Goal: Task Accomplishment & Management: Manage account settings

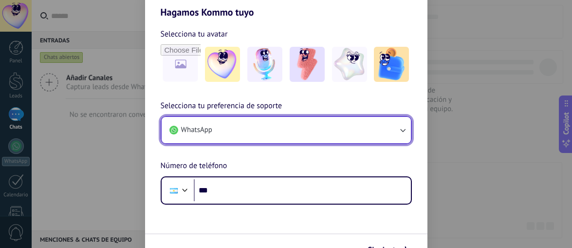
click at [232, 128] on button "WhatsApp" at bounding box center [285, 130] width 249 height 26
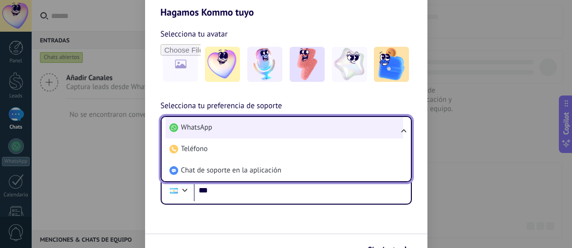
click at [232, 127] on li "WhatsApp" at bounding box center [283, 127] width 237 height 21
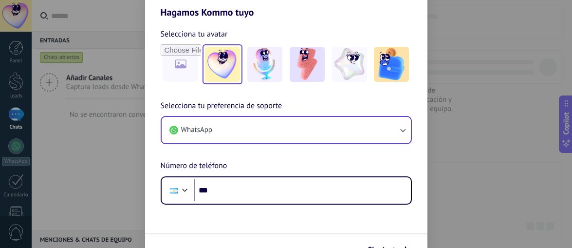
click at [220, 64] on img at bounding box center [222, 64] width 35 height 35
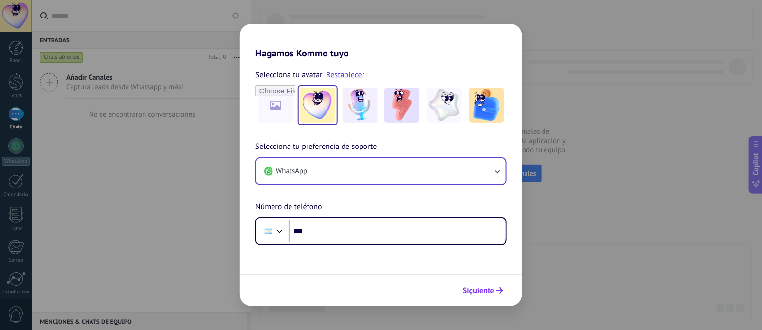
click at [495, 247] on span "Siguiente" at bounding box center [483, 290] width 40 height 7
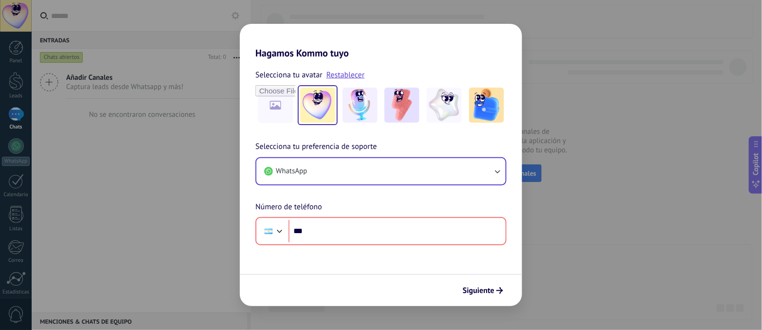
click at [571, 123] on div "Hagamos Kommo tuyo Selecciona tu avatar Restablecer Selecciona tu preferencia d…" at bounding box center [381, 165] width 762 height 330
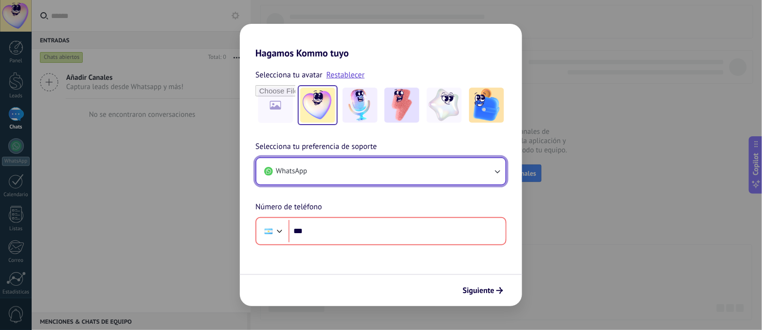
click at [355, 166] on button "WhatsApp" at bounding box center [380, 171] width 249 height 26
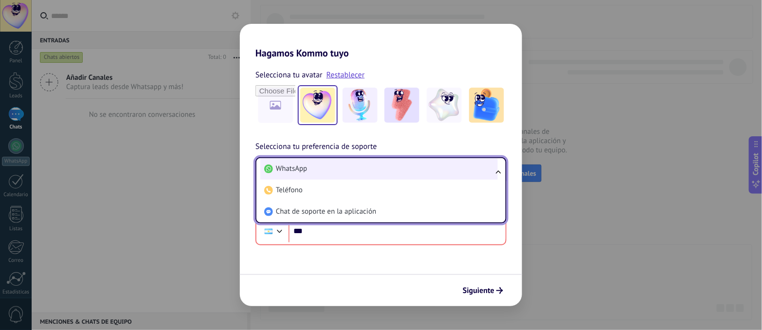
click at [355, 167] on li "WhatsApp" at bounding box center [378, 168] width 237 height 21
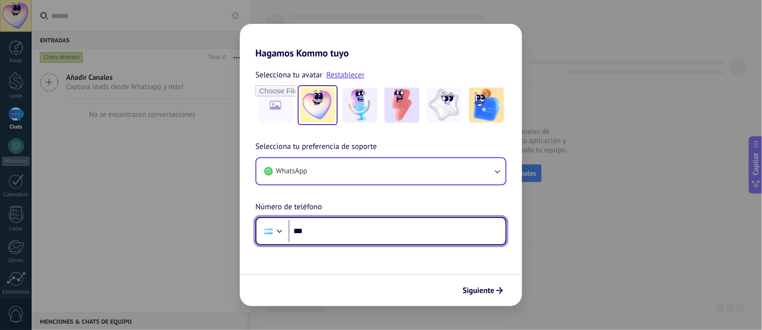
click at [343, 235] on input "***" at bounding box center [396, 231] width 217 height 22
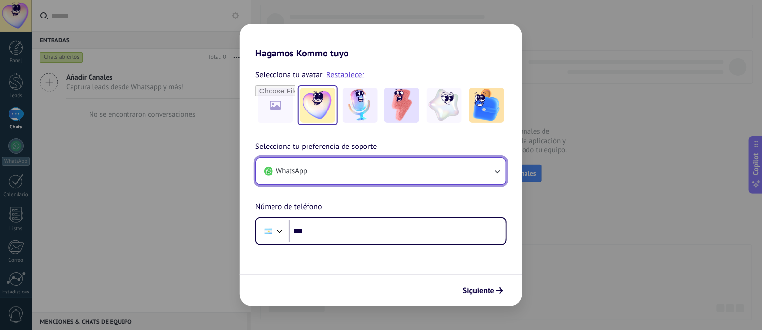
click at [327, 180] on button "WhatsApp" at bounding box center [380, 171] width 249 height 26
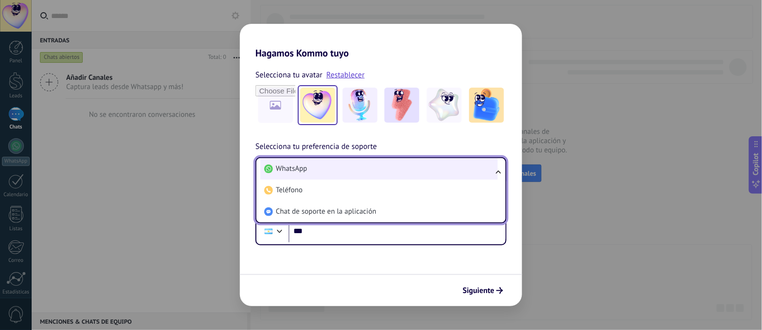
click at [337, 163] on li "WhatsApp" at bounding box center [378, 168] width 237 height 21
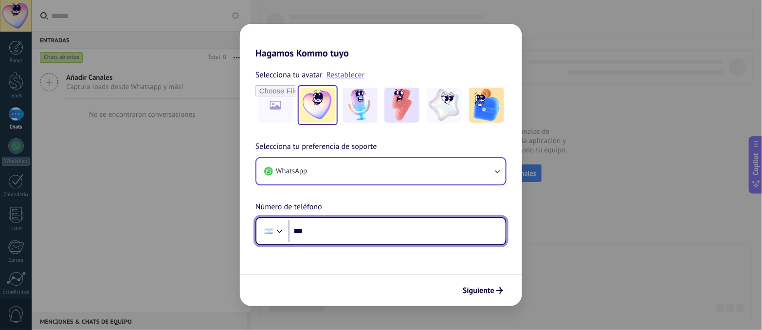
click at [337, 234] on input "***" at bounding box center [396, 231] width 217 height 22
drag, startPoint x: 337, startPoint y: 233, endPoint x: 210, endPoint y: 221, distance: 127.1
click at [210, 221] on div "**********" at bounding box center [381, 165] width 762 height 330
type input "**********"
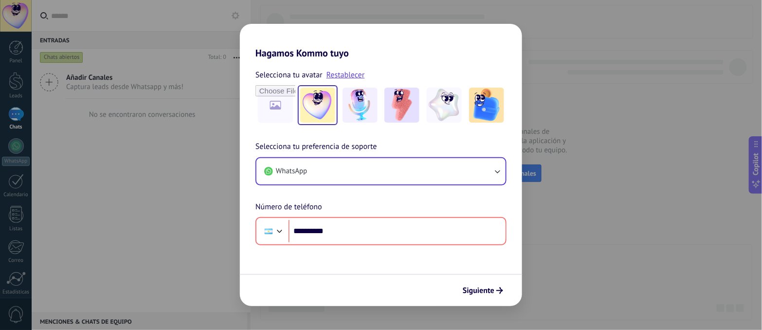
click at [172, 191] on div "**********" at bounding box center [381, 165] width 762 height 330
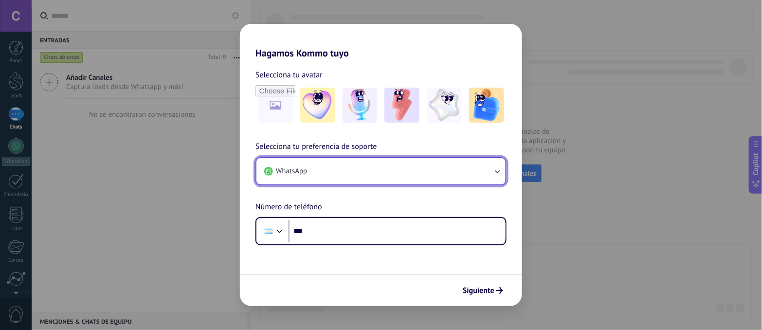
click at [286, 162] on button "WhatsApp" at bounding box center [380, 171] width 249 height 26
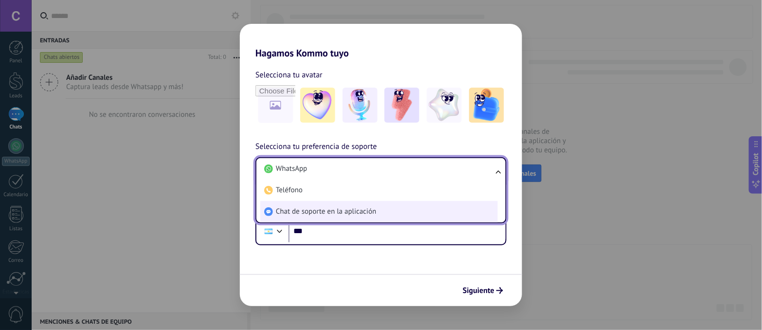
click at [301, 215] on span "Chat de soporte en la aplicación" at bounding box center [326, 212] width 100 height 10
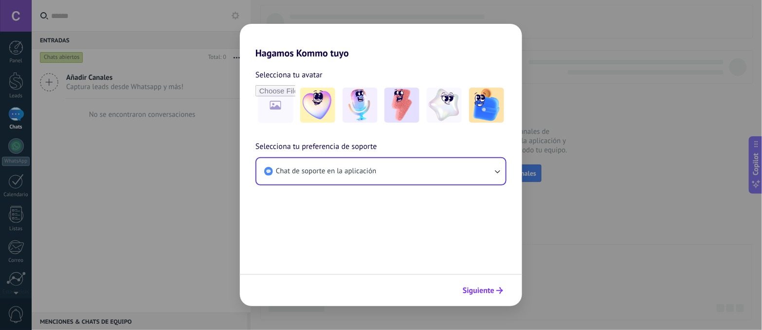
click at [489, 291] on span "Siguiente" at bounding box center [479, 290] width 32 height 7
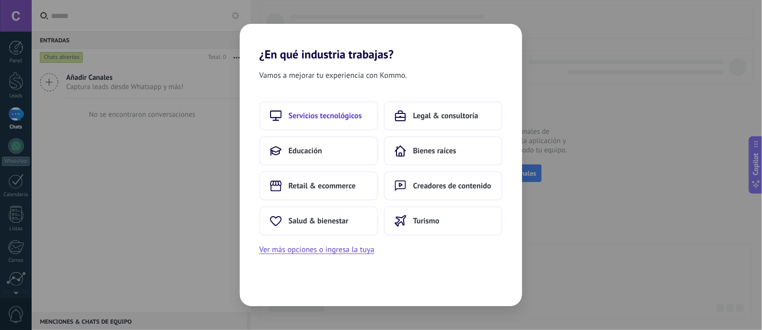
click at [337, 115] on span "Servicios tecnológicos" at bounding box center [324, 116] width 73 height 10
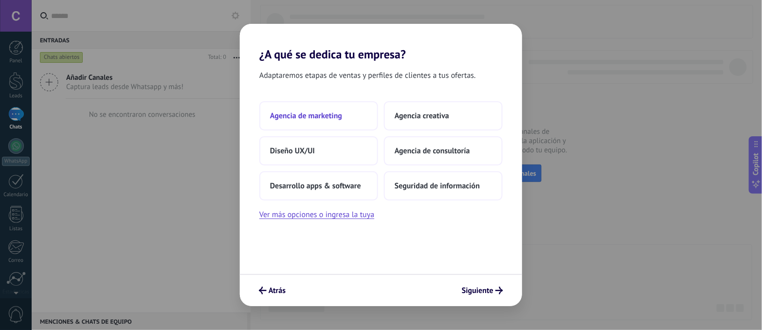
click at [334, 123] on button "Agencia de marketing" at bounding box center [318, 115] width 119 height 29
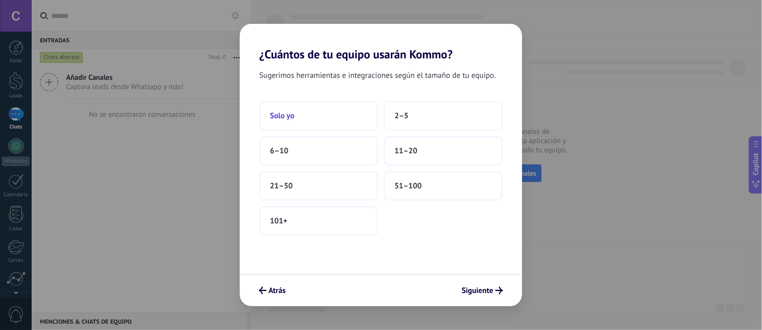
click at [316, 115] on button "Solo yo" at bounding box center [318, 115] width 119 height 29
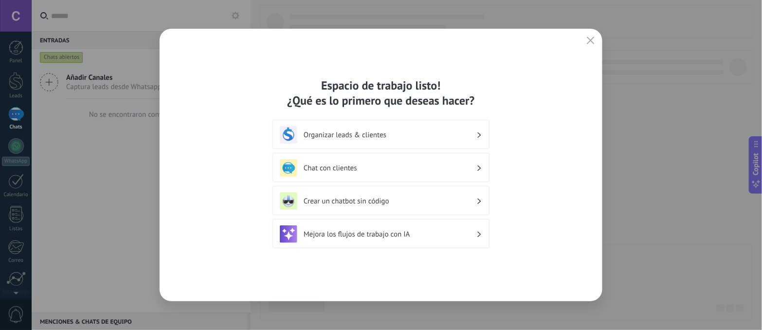
click at [351, 167] on h3 "Chat con clientes" at bounding box center [390, 167] width 173 height 9
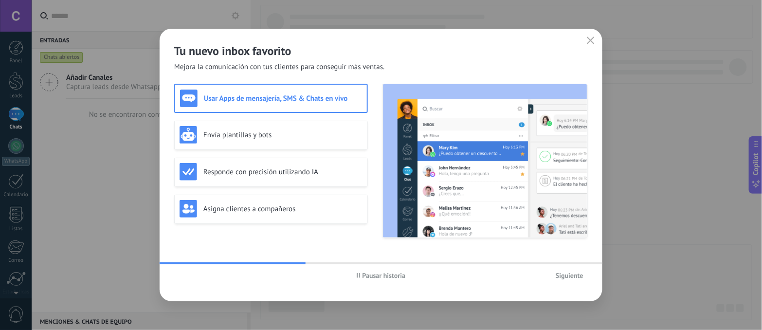
click at [582, 280] on button "Siguiente" at bounding box center [569, 275] width 36 height 15
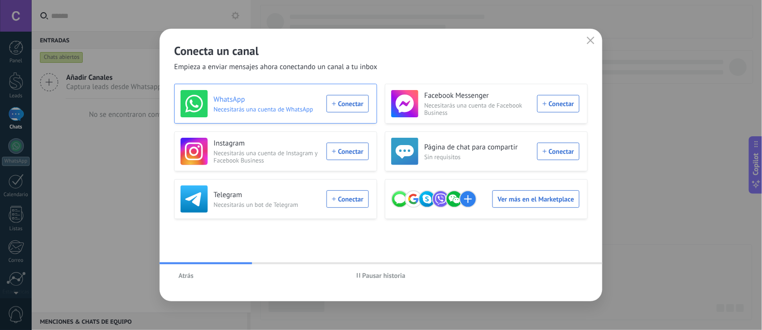
click at [342, 102] on div "WhatsApp Necesitarás una cuenta de WhatsApp Conectar" at bounding box center [274, 103] width 188 height 27
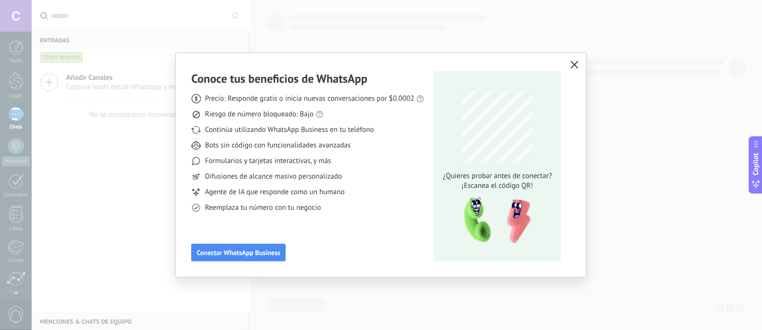
click at [571, 62] on icon "button" at bounding box center [575, 65] width 8 height 8
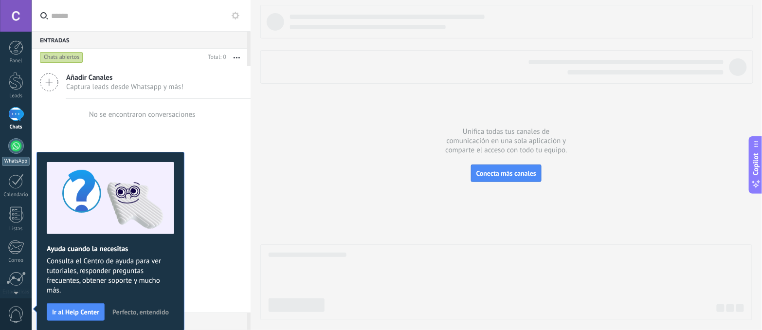
click at [17, 146] on div at bounding box center [16, 146] width 16 height 16
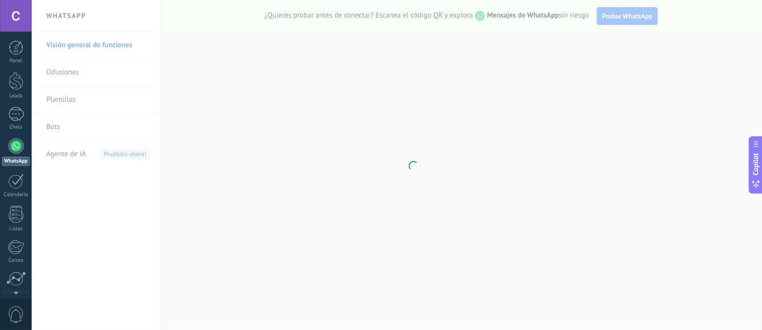
click at [20, 7] on div at bounding box center [16, 16] width 32 height 32
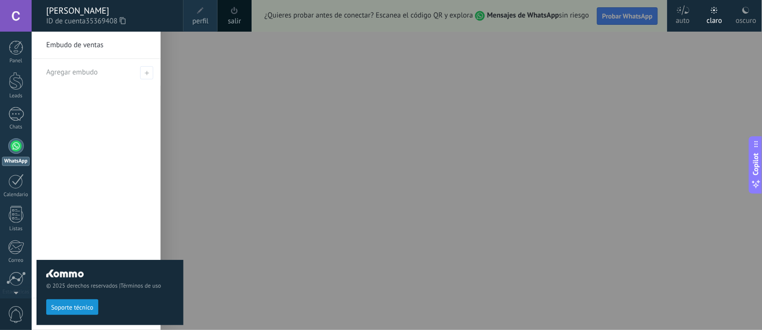
click at [197, 20] on span "perfil" at bounding box center [200, 21] width 16 height 11
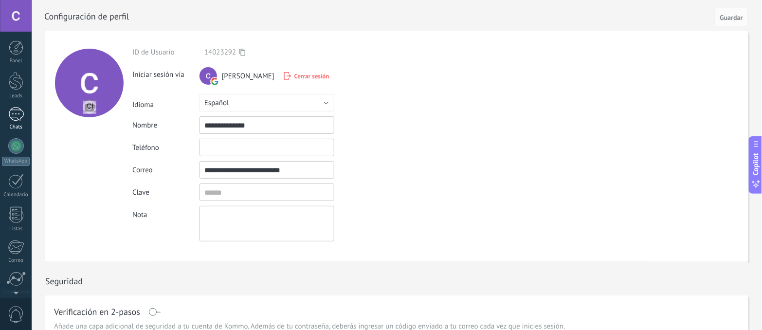
click at [9, 108] on div at bounding box center [16, 114] width 16 height 14
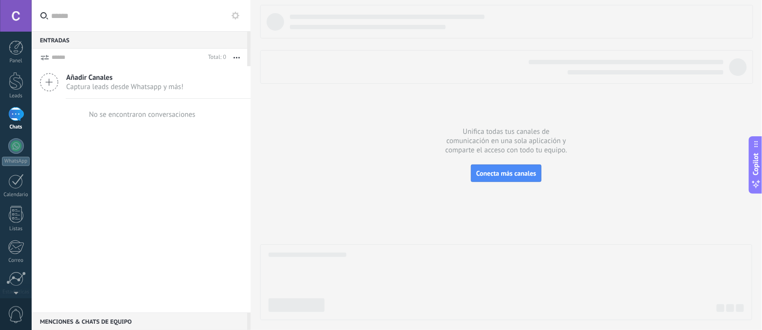
click at [98, 78] on span "Añadir Canales" at bounding box center [124, 77] width 117 height 9
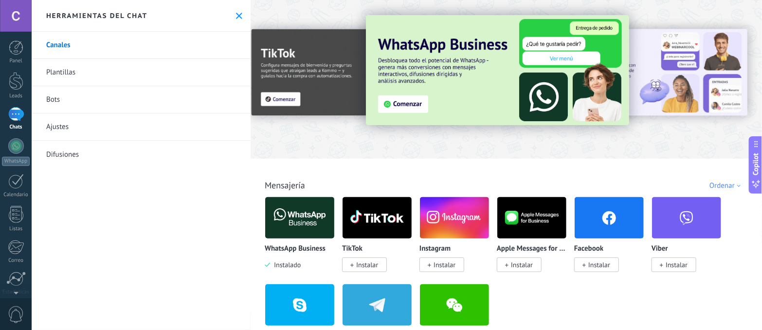
click at [27, 12] on div at bounding box center [16, 16] width 32 height 32
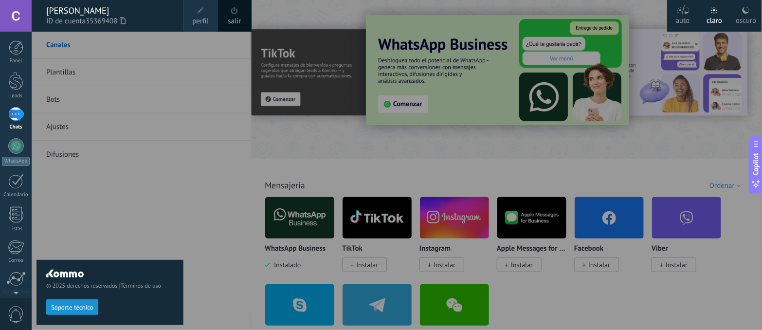
click at [195, 6] on span at bounding box center [200, 10] width 11 height 11
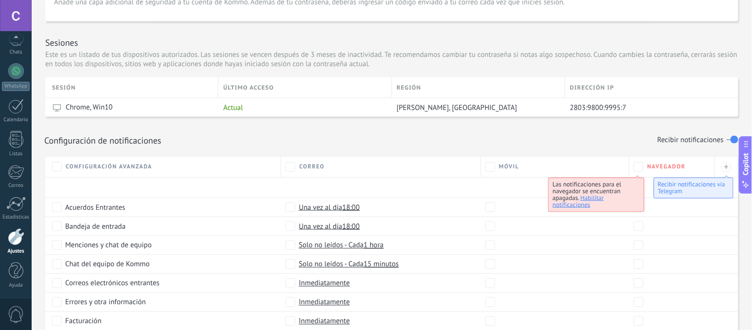
scroll to position [502, 0]
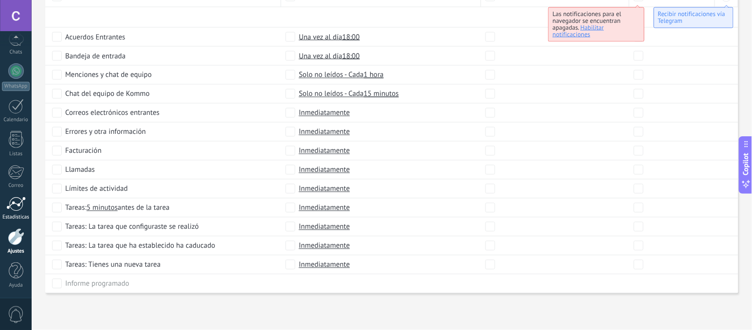
click at [16, 207] on div at bounding box center [15, 204] width 19 height 15
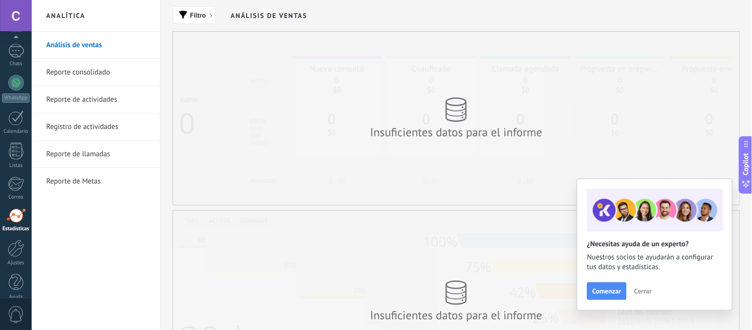
scroll to position [75, 0]
click at [649, 287] on span "Cerrar" at bounding box center [643, 290] width 18 height 7
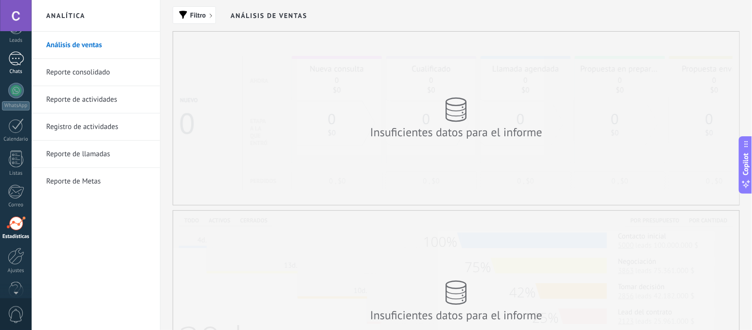
scroll to position [0, 0]
click at [12, 54] on div at bounding box center [16, 47] width 15 height 15
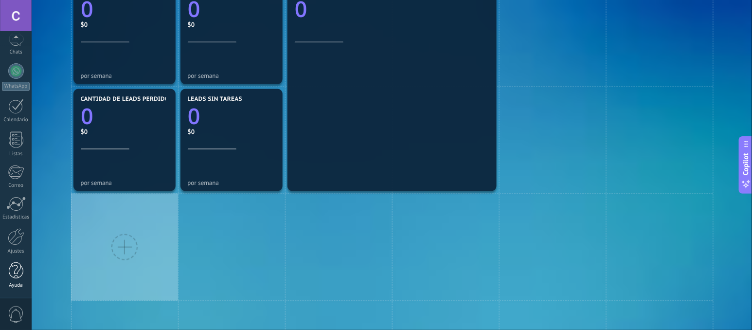
scroll to position [553, 0]
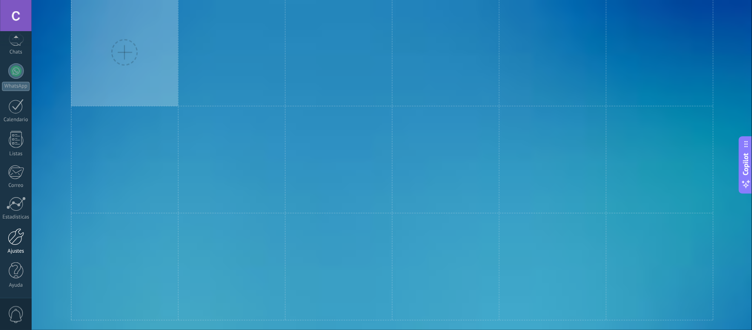
click at [12, 230] on div at bounding box center [16, 236] width 17 height 17
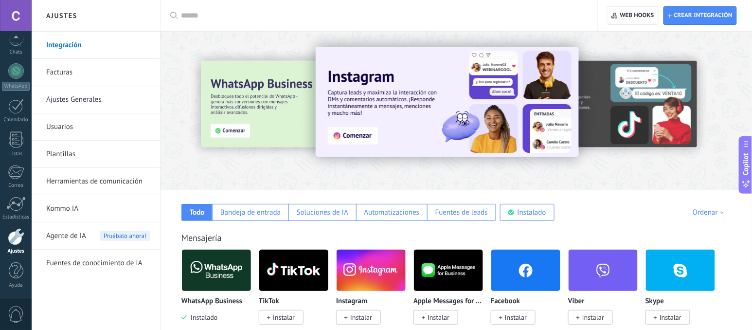
click at [74, 74] on link "Facturas" at bounding box center [98, 72] width 104 height 27
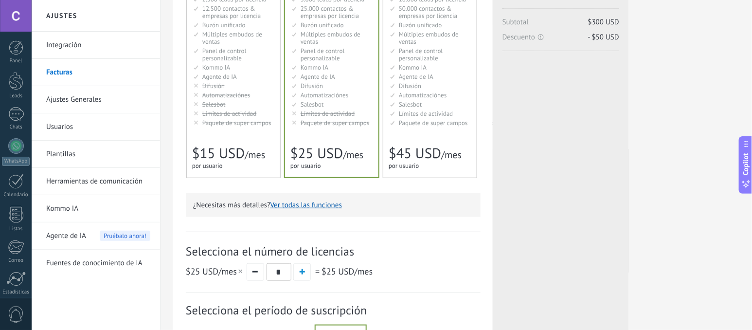
scroll to position [293, 0]
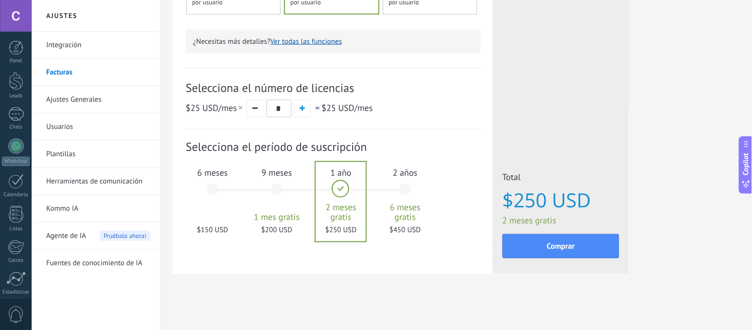
click at [210, 184] on div "6 meses $150 USD" at bounding box center [212, 194] width 53 height 69
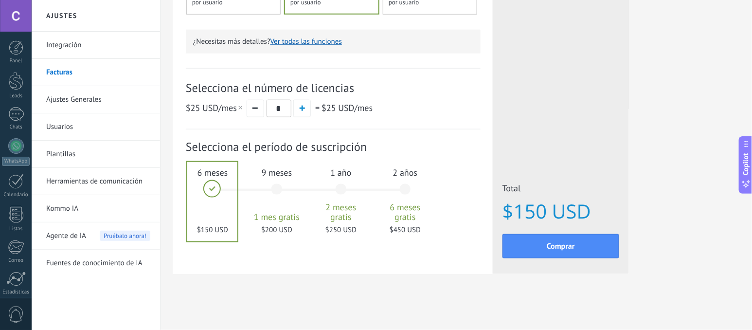
scroll to position [163, 0]
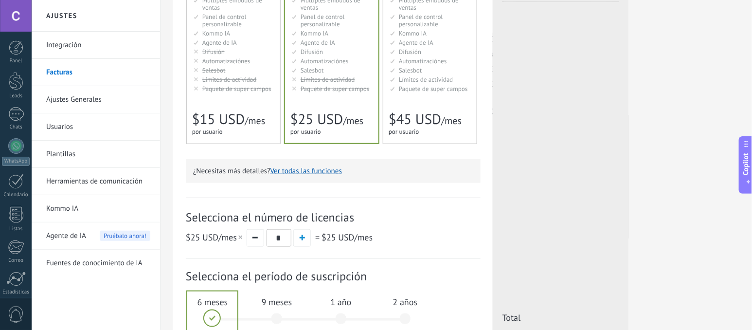
click at [254, 101] on div "Básico Для увеличения продаж в малом бизнесе For small businesses that want to …" at bounding box center [233, 32] width 93 height 224
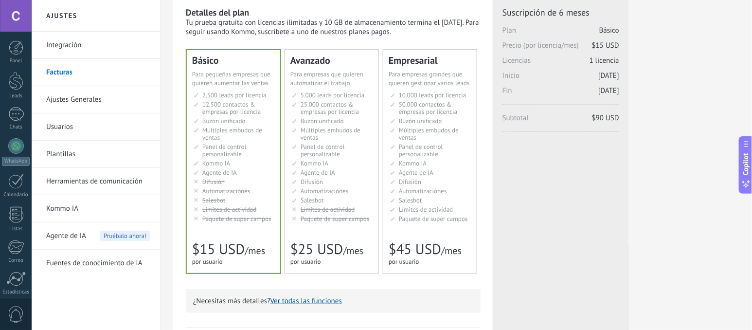
scroll to position [0, 0]
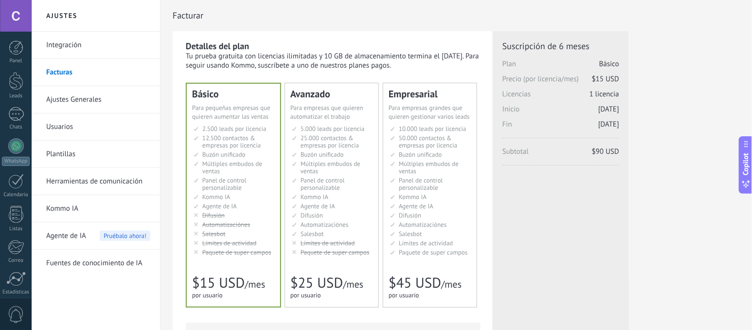
click at [327, 216] on li "Рассылки Broadcasting Difusión Google Analytics和网站集成 Difusão Penyiaran Toplu Me…" at bounding box center [332, 215] width 81 height 7
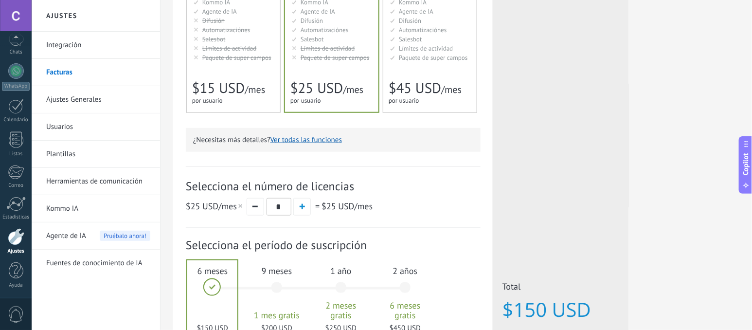
scroll to position [293, 0]
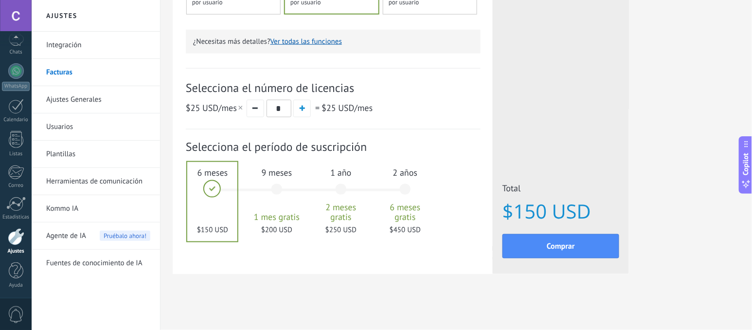
click at [342, 187] on div "1 año 2 meses gratis $250 USD" at bounding box center [341, 194] width 53 height 69
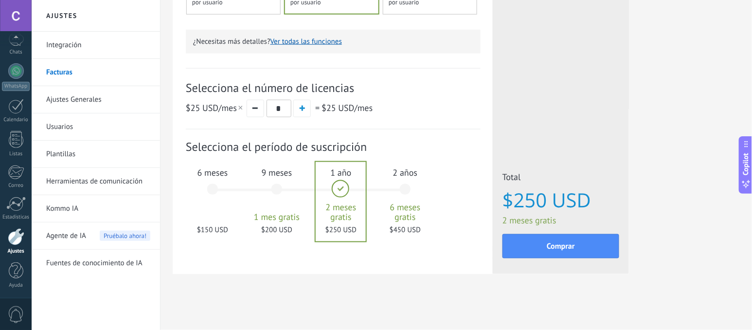
click at [203, 186] on div "6 meses $150 USD" at bounding box center [212, 194] width 53 height 69
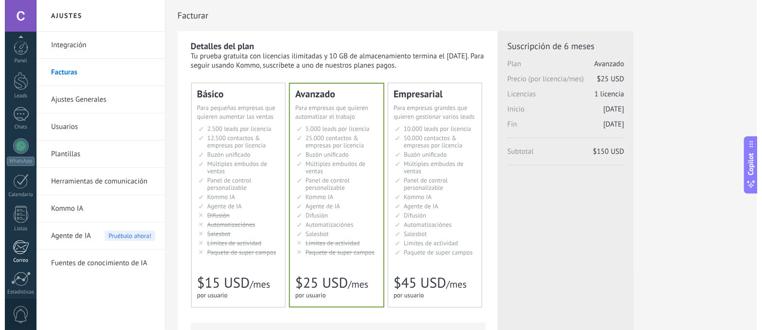
scroll to position [75, 0]
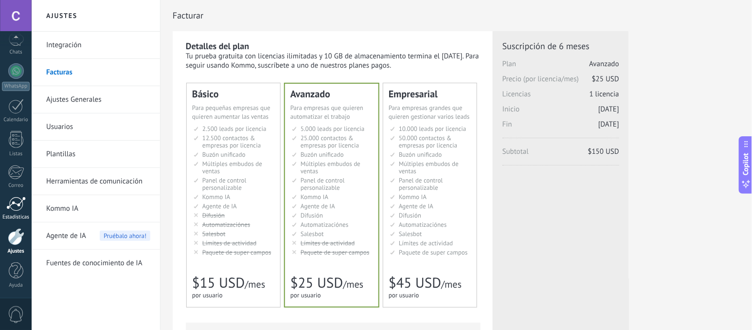
click at [15, 211] on link "Estadísticas" at bounding box center [16, 209] width 32 height 24
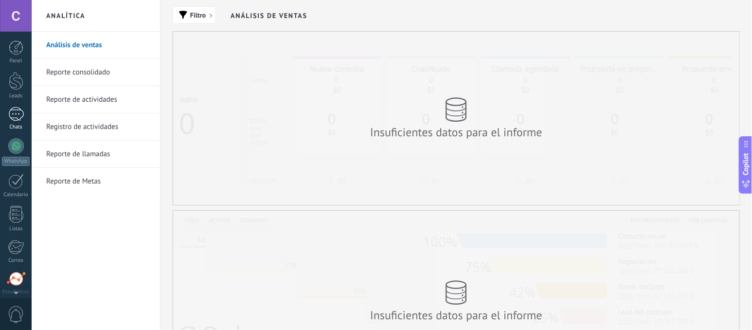
click at [18, 113] on div at bounding box center [16, 114] width 16 height 14
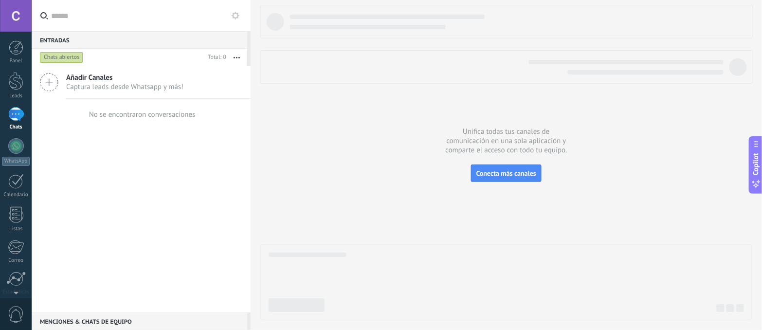
click at [104, 89] on span "Captura leads desde Whatsapp y más!" at bounding box center [124, 86] width 117 height 9
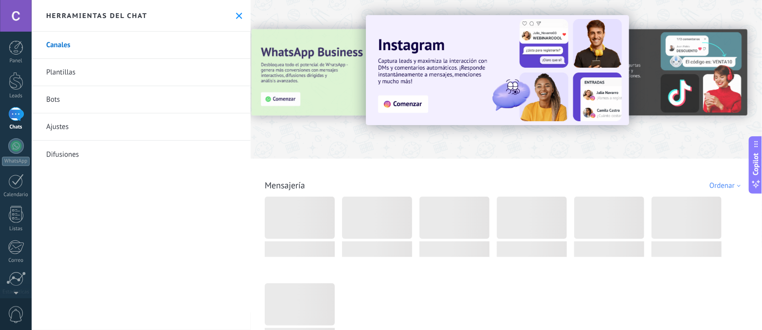
click at [62, 100] on link "Bots" at bounding box center [141, 99] width 219 height 27
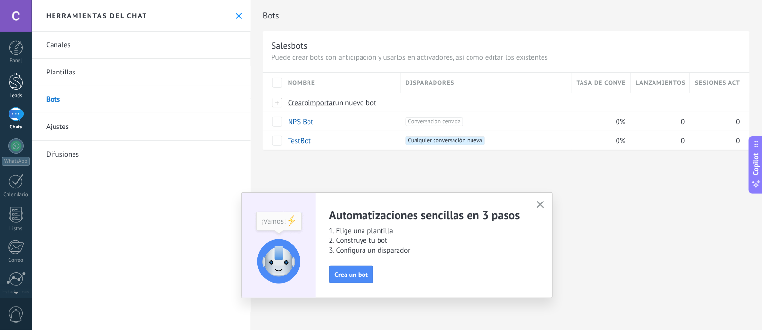
click at [16, 84] on div at bounding box center [16, 81] width 15 height 18
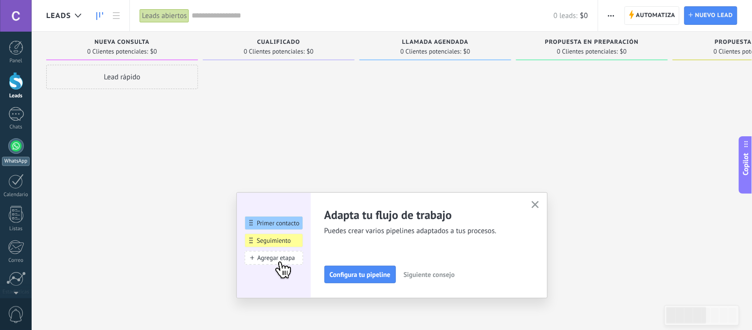
click at [9, 152] on link "WhatsApp" at bounding box center [16, 152] width 32 height 28
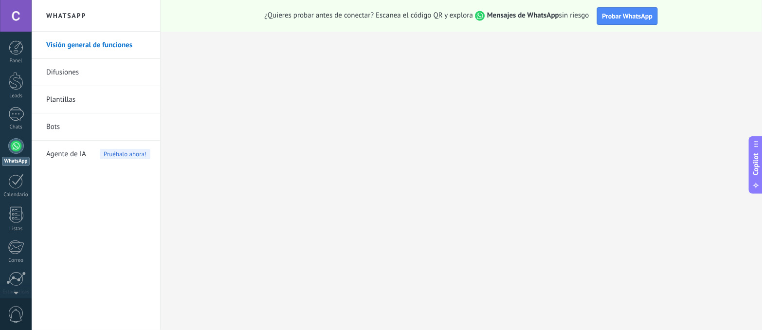
click at [65, 123] on link "Bots" at bounding box center [98, 126] width 104 height 27
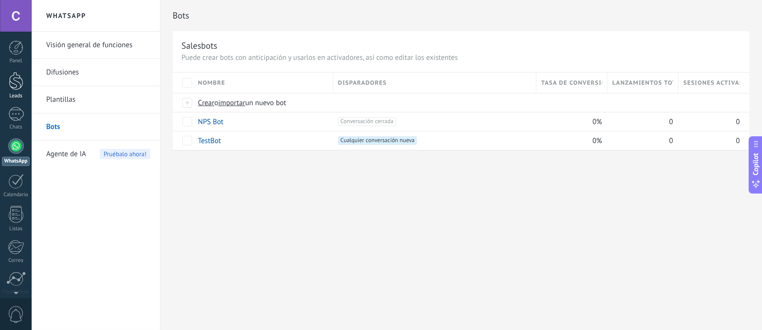
click at [17, 84] on div at bounding box center [16, 81] width 15 height 18
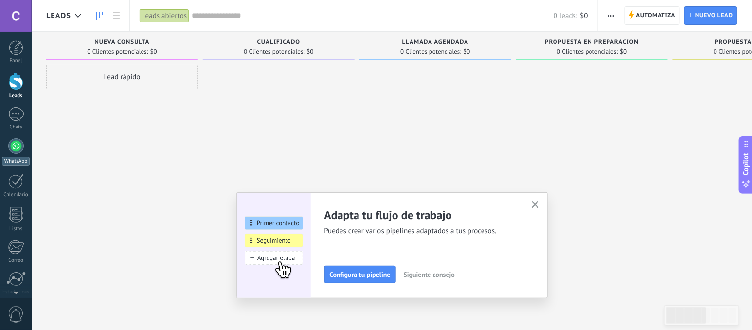
click at [11, 141] on div at bounding box center [16, 146] width 16 height 16
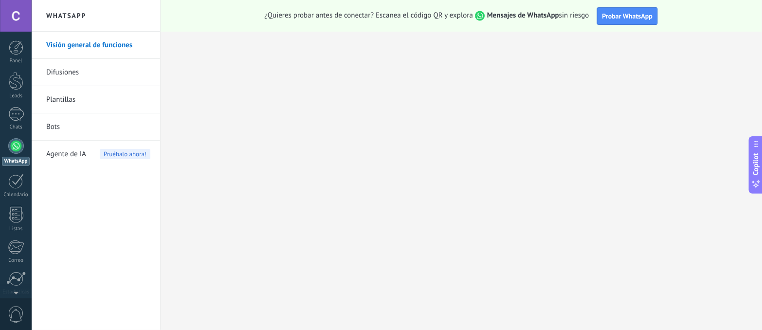
click at [71, 70] on link "Difusiones" at bounding box center [98, 72] width 104 height 27
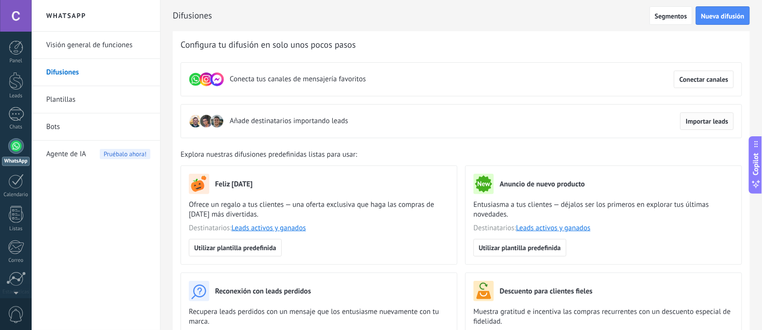
click at [698, 125] on button "Importar leads" at bounding box center [707, 121] width 54 height 18
click at [14, 14] on div at bounding box center [16, 16] width 32 height 32
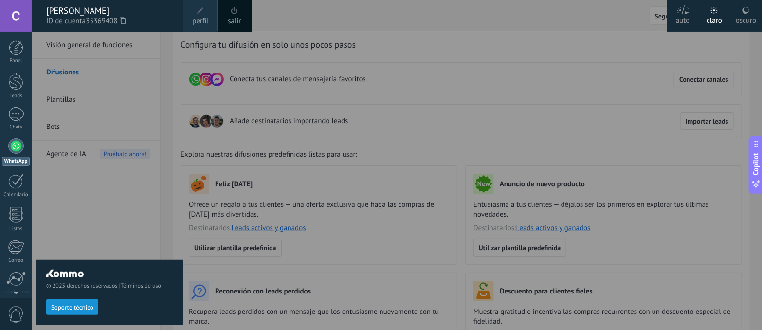
click at [151, 12] on div "[PERSON_NAME]" at bounding box center [109, 10] width 127 height 11
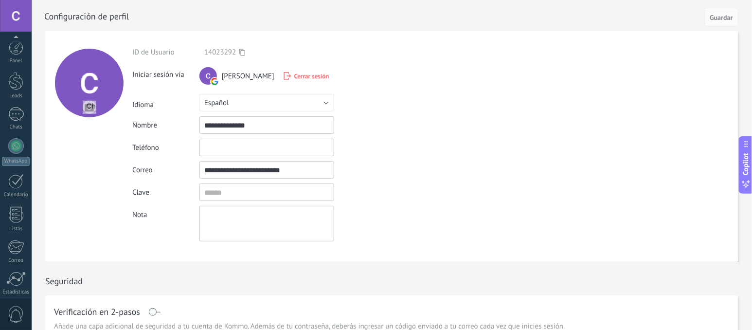
scroll to position [75, 0]
click at [458, 87] on form "**********" at bounding box center [391, 146] width 693 height 231
click at [730, 16] on span "Guardar" at bounding box center [721, 17] width 23 height 7
click at [12, 42] on div at bounding box center [16, 39] width 32 height 15
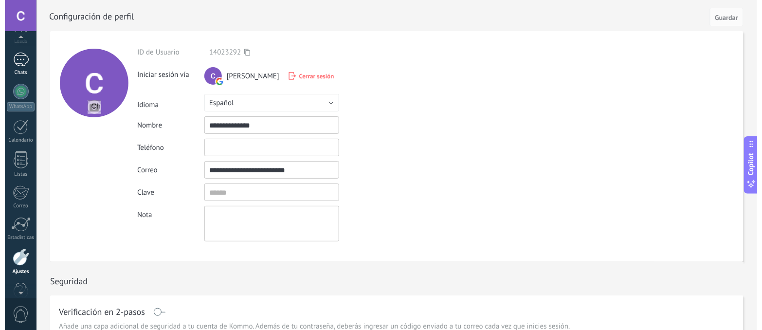
scroll to position [43, 0]
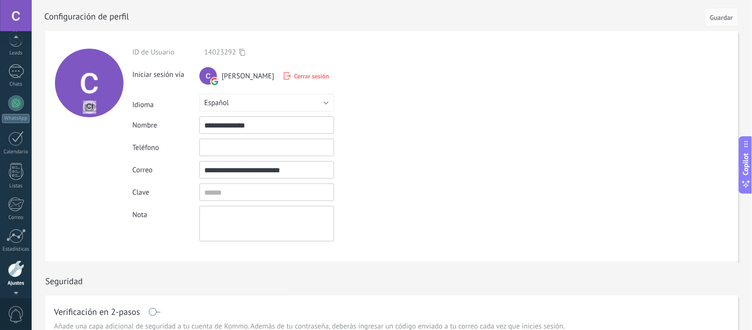
click at [12, 90] on div "Panel Leads Chats WhatsApp Clientes" at bounding box center [16, 164] width 32 height 333
click at [14, 79] on link "Chats" at bounding box center [16, 75] width 32 height 23
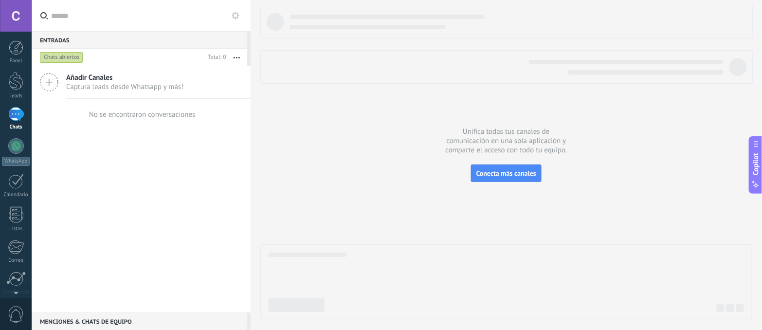
click at [71, 56] on div "Chats abiertos" at bounding box center [61, 58] width 43 height 12
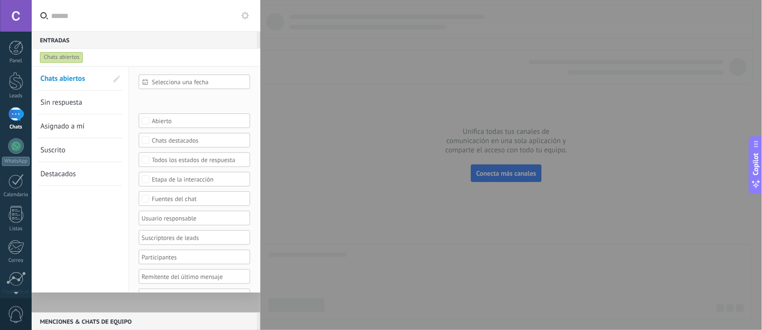
click at [0, 0] on div "Leads Entrantes Nueva consulta Cualificado Llamada agendada Propuesta en prepar…" at bounding box center [0, 0] width 0 height 0
click at [181, 98] on span at bounding box center [178, 101] width 50 height 8
click at [0, 0] on label "Leads Entrantes" at bounding box center [0, 0] width 0 height 0
click at [203, 103] on label at bounding box center [193, 101] width 108 height 15
click at [381, 127] on div at bounding box center [397, 165] width 730 height 330
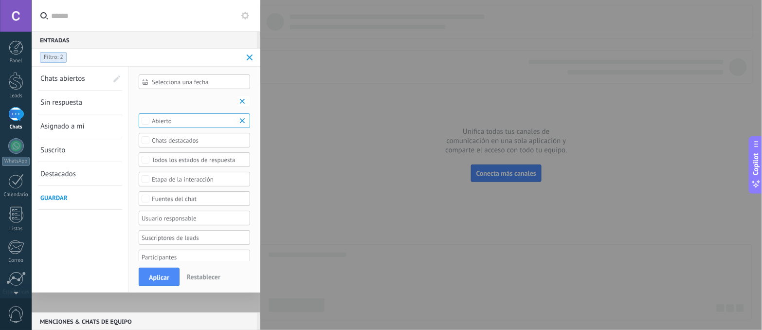
click at [232, 118] on div "Abierto" at bounding box center [195, 120] width 86 height 7
click at [0, 0] on div "Leads Entrantes Nueva consulta Cualificado Llamada agendada Propuesta en prepar…" at bounding box center [0, 0] width 0 height 0
click at [351, 141] on div at bounding box center [397, 165] width 730 height 330
click at [262, 55] on div at bounding box center [381, 165] width 762 height 330
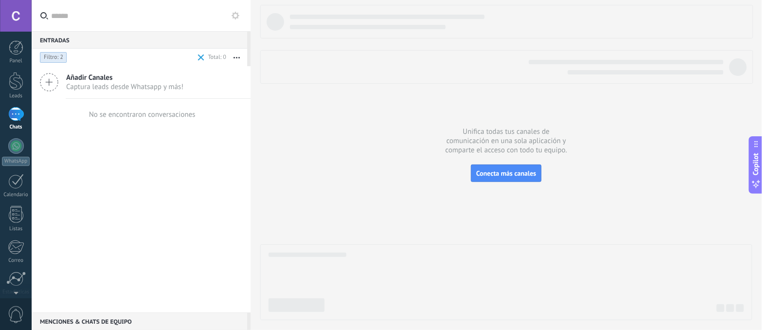
click at [57, 53] on div "Filtro: 2" at bounding box center [53, 58] width 27 height 12
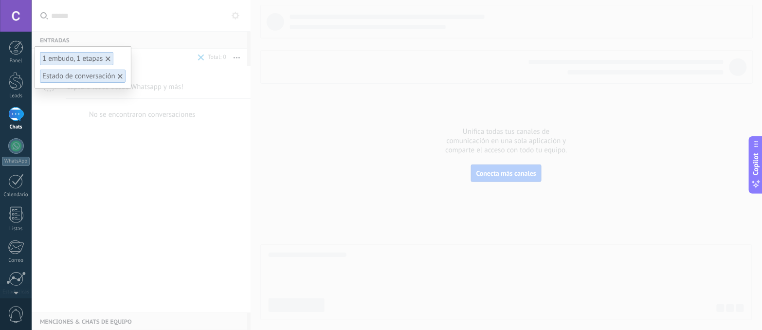
click at [95, 60] on div "1 embudo, 1 etapas" at bounding box center [72, 58] width 61 height 9
click at [111, 55] on div at bounding box center [108, 58] width 9 height 9
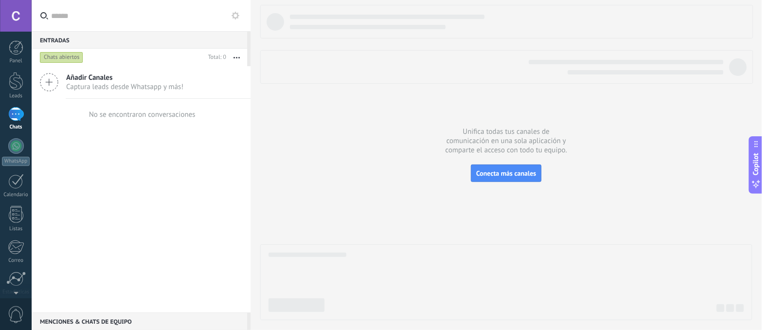
click at [238, 58] on button "button" at bounding box center [236, 58] width 21 height 18
click at [54, 53] on div "Chats abiertos" at bounding box center [61, 58] width 43 height 12
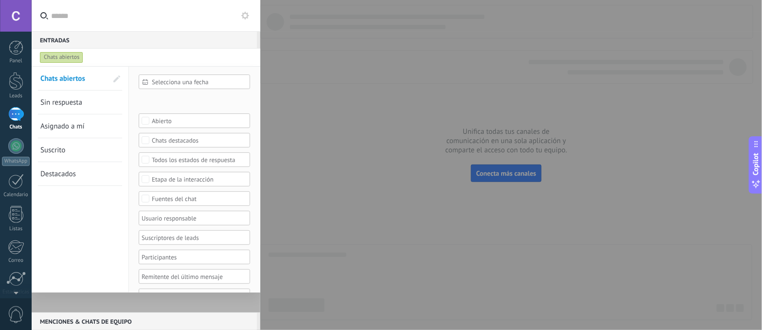
click at [212, 205] on div "Fuentes del chat" at bounding box center [194, 198] width 111 height 15
click at [207, 197] on label "Seleccionar todo" at bounding box center [194, 199] width 110 height 12
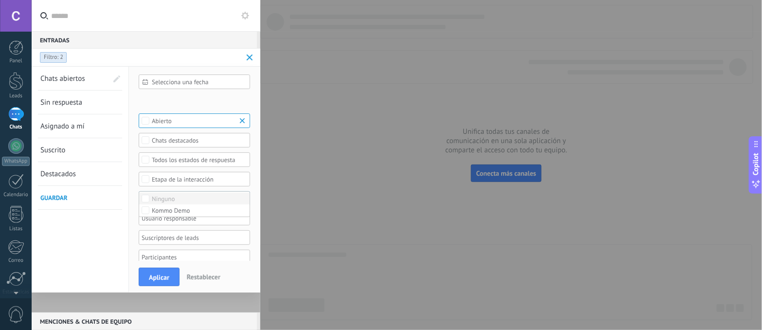
click at [195, 199] on label "Ninguno" at bounding box center [194, 199] width 110 height 12
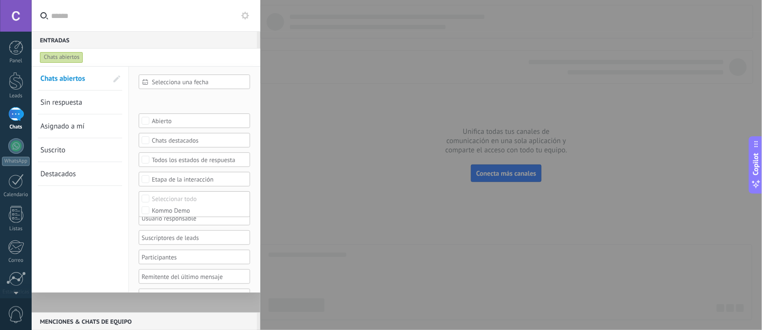
scroll to position [24, 0]
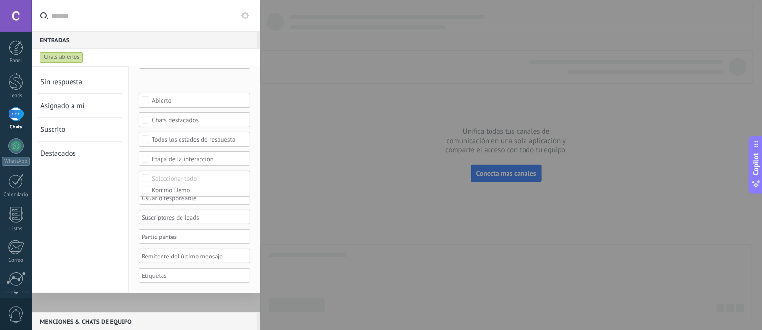
click at [358, 199] on div at bounding box center [381, 165] width 762 height 330
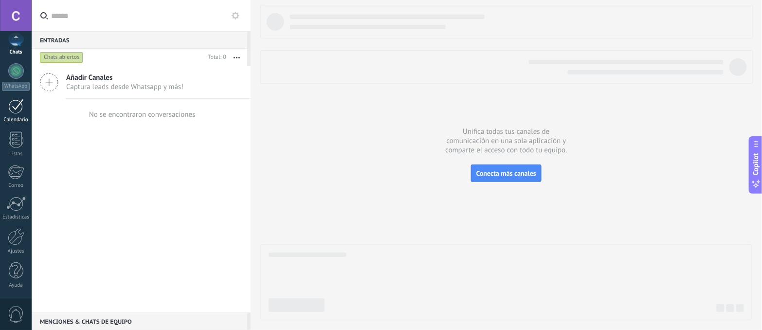
scroll to position [0, 0]
